Goal: Book appointment/travel/reservation

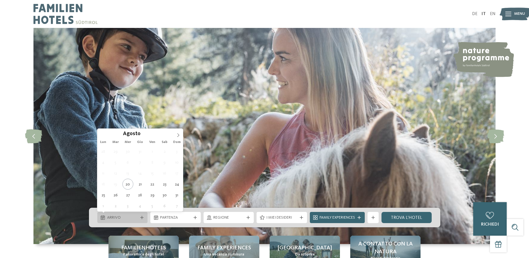
click at [141, 217] on icon at bounding box center [141, 217] width 3 height 3
click at [178, 135] on icon at bounding box center [178, 135] width 4 height 4
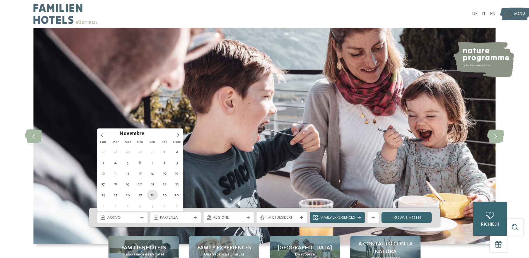
type div "[DATE]"
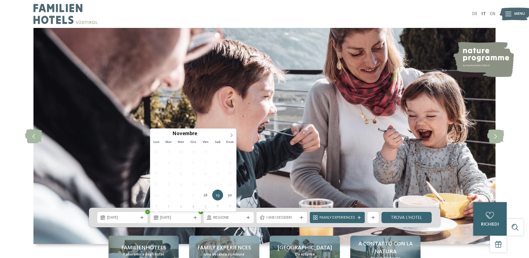
type div "[DATE]"
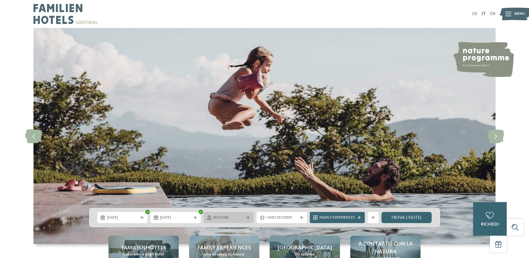
click at [247, 218] on icon at bounding box center [248, 217] width 3 height 3
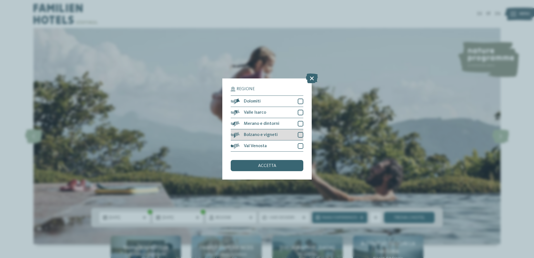
click at [301, 134] on div at bounding box center [300, 135] width 6 height 6
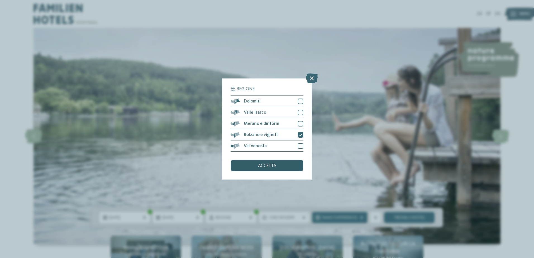
click at [277, 166] on div "accetta" at bounding box center [266, 165] width 73 height 11
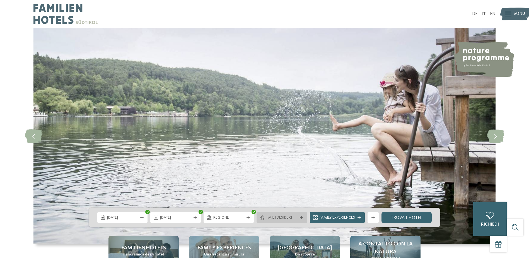
click at [302, 218] on icon at bounding box center [301, 217] width 3 height 3
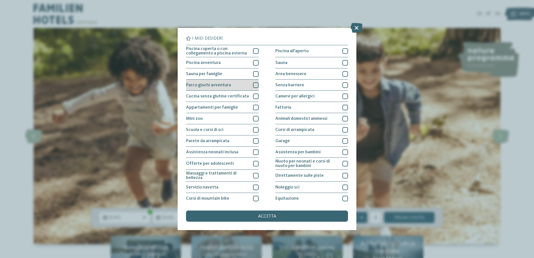
click at [255, 87] on div at bounding box center [256, 85] width 6 height 6
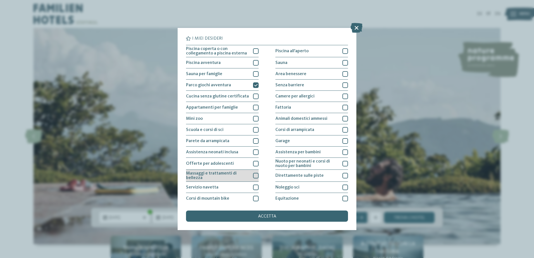
click at [253, 176] on div at bounding box center [256, 176] width 6 height 6
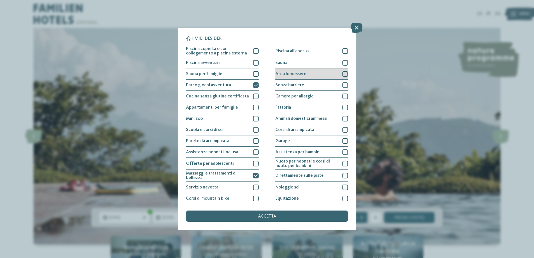
click at [342, 75] on div at bounding box center [345, 74] width 6 height 6
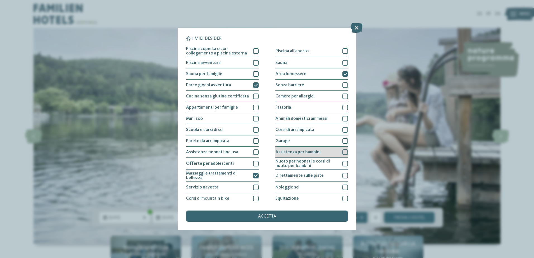
click at [343, 153] on div at bounding box center [345, 152] width 6 height 6
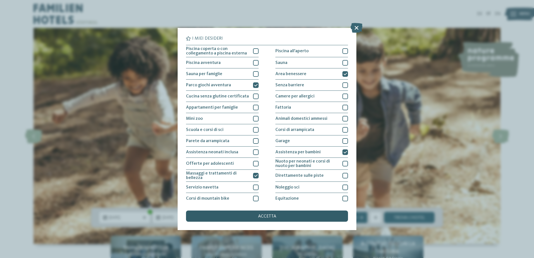
click at [292, 215] on div "accetta" at bounding box center [267, 215] width 162 height 11
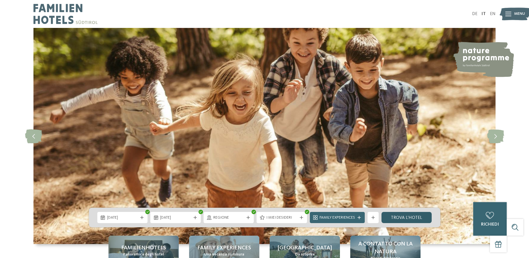
click at [401, 220] on link "trova l’hotel" at bounding box center [407, 217] width 51 height 11
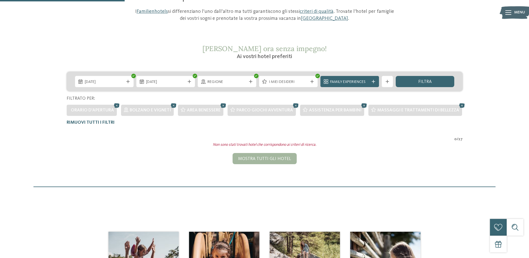
scroll to position [71, 0]
